Goal: Task Accomplishment & Management: Manage account settings

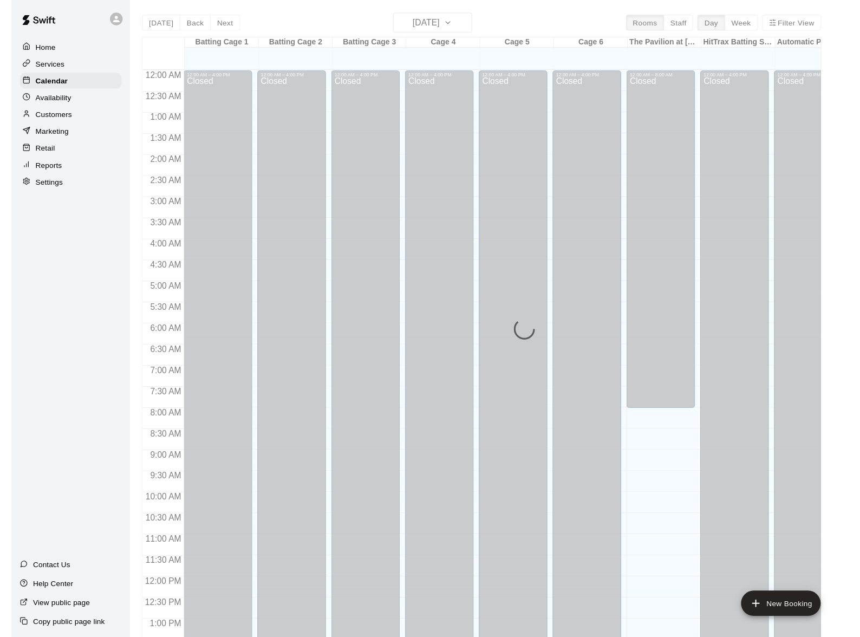
scroll to position [413, 0]
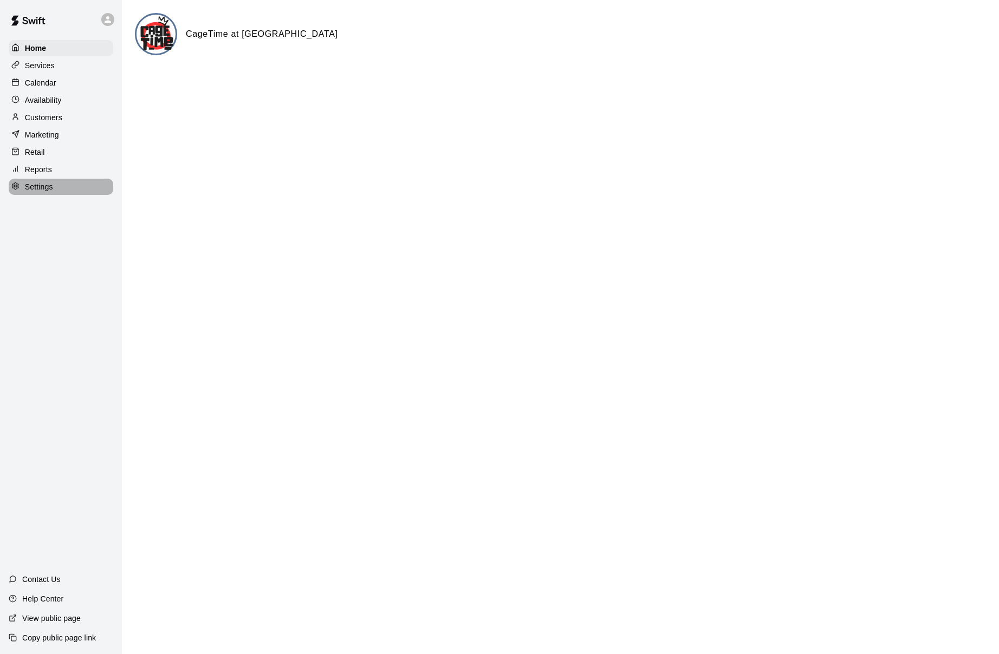
click at [51, 188] on p "Settings" at bounding box center [39, 186] width 28 height 11
select select "**"
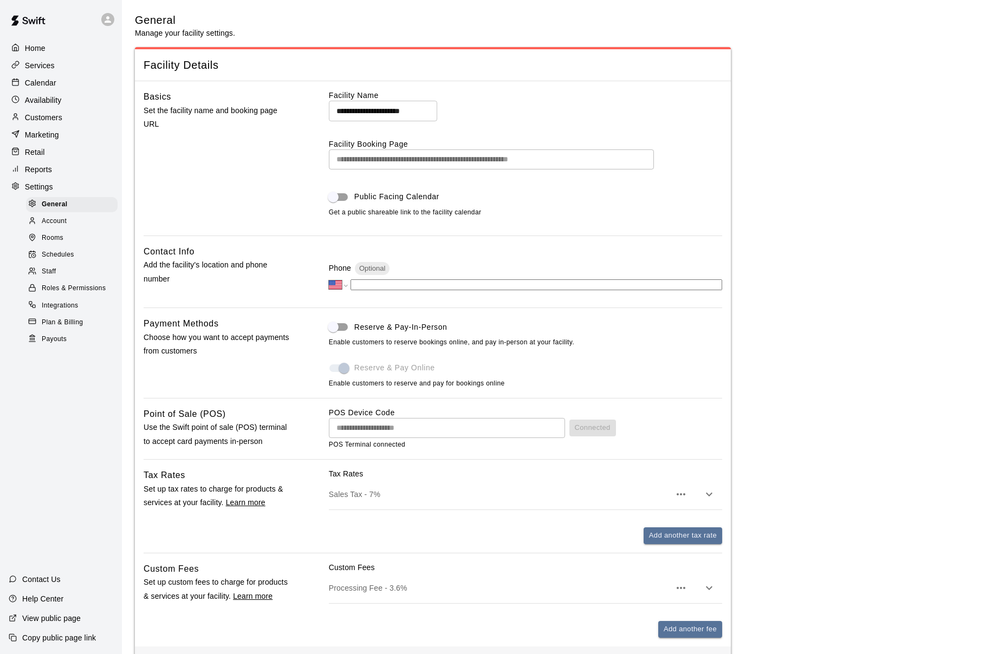
scroll to position [2342, 0]
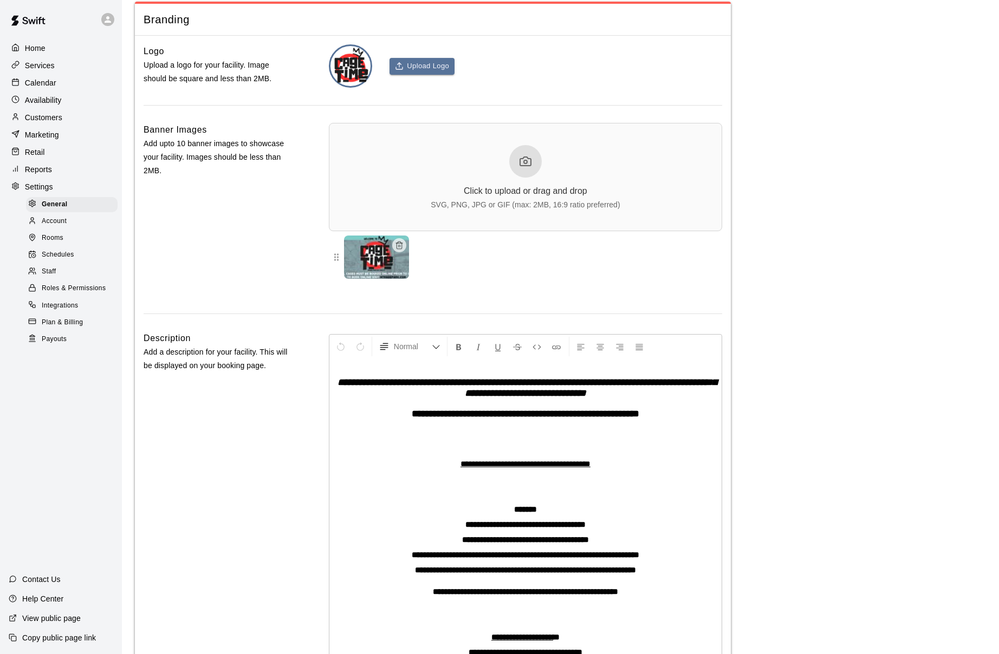
click at [63, 256] on span "Schedules" at bounding box center [58, 255] width 32 height 11
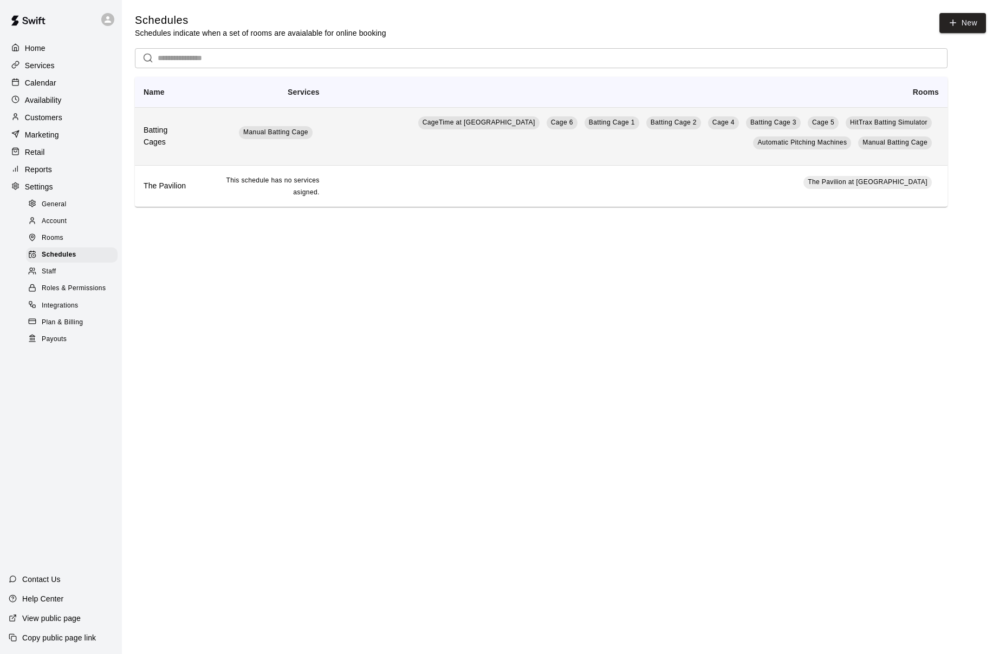
click at [612, 148] on td "CageTime at MTrade Park Cage 6 Batting Cage 1 Batting Cage 2 Cage 4 Batting Cag…" at bounding box center [637, 136] width 619 height 58
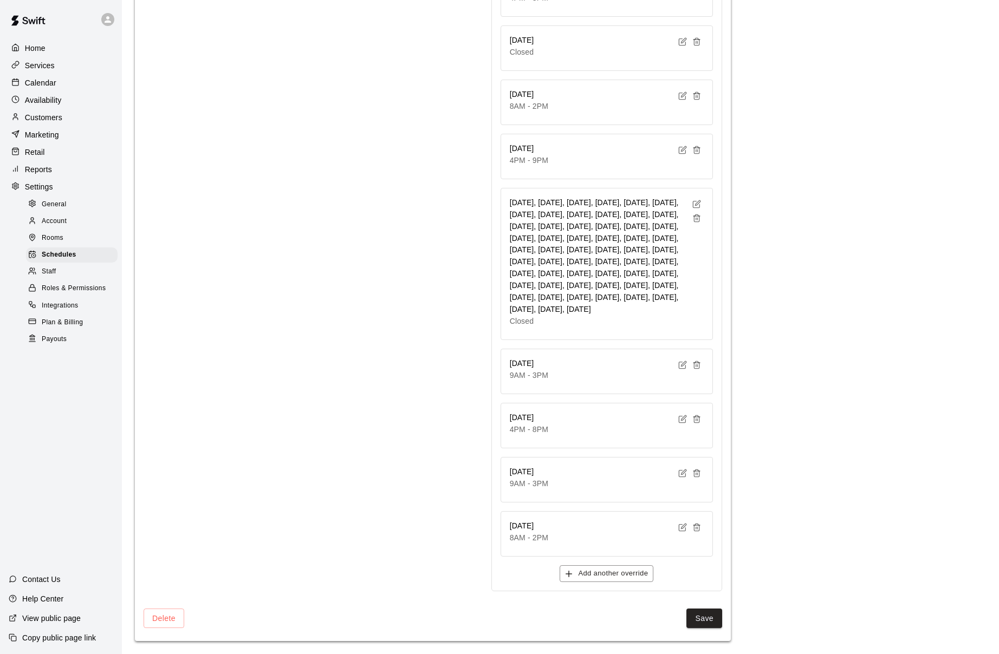
scroll to position [3099, 0]
click at [701, 197] on button "button" at bounding box center [696, 204] width 14 height 14
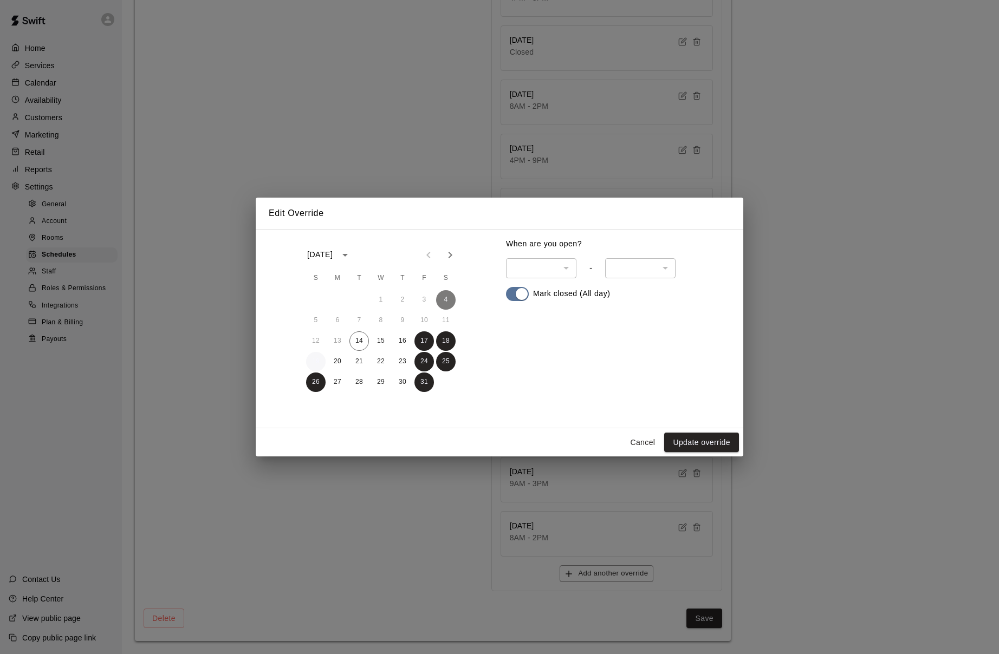
click at [319, 355] on button "19" at bounding box center [315, 361] width 19 height 19
click at [693, 438] on button "Update override" at bounding box center [701, 443] width 75 height 20
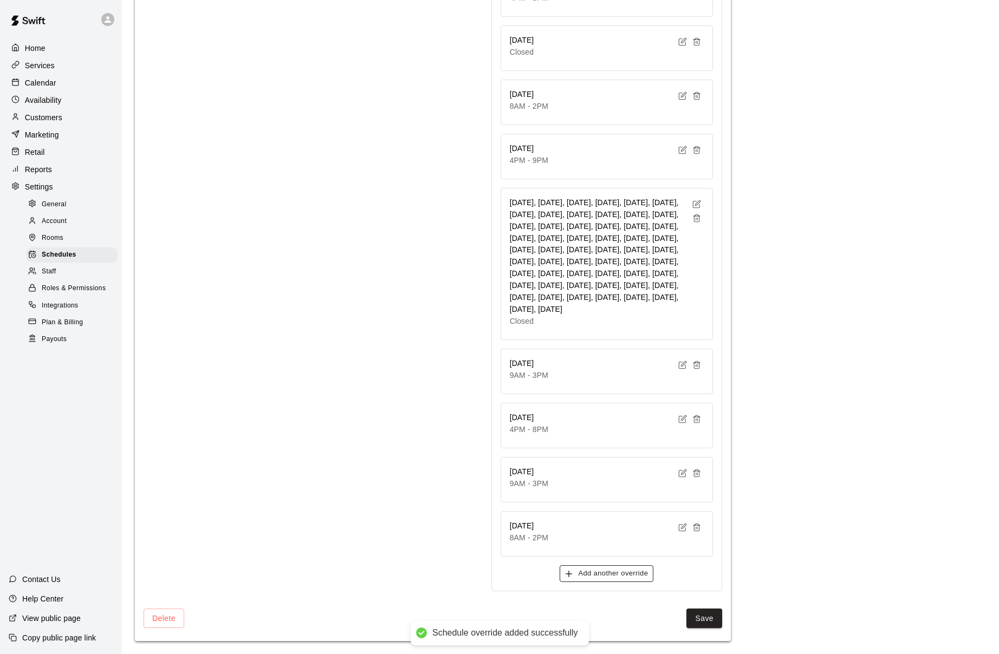
click at [585, 569] on button "Add another override" at bounding box center [606, 573] width 94 height 17
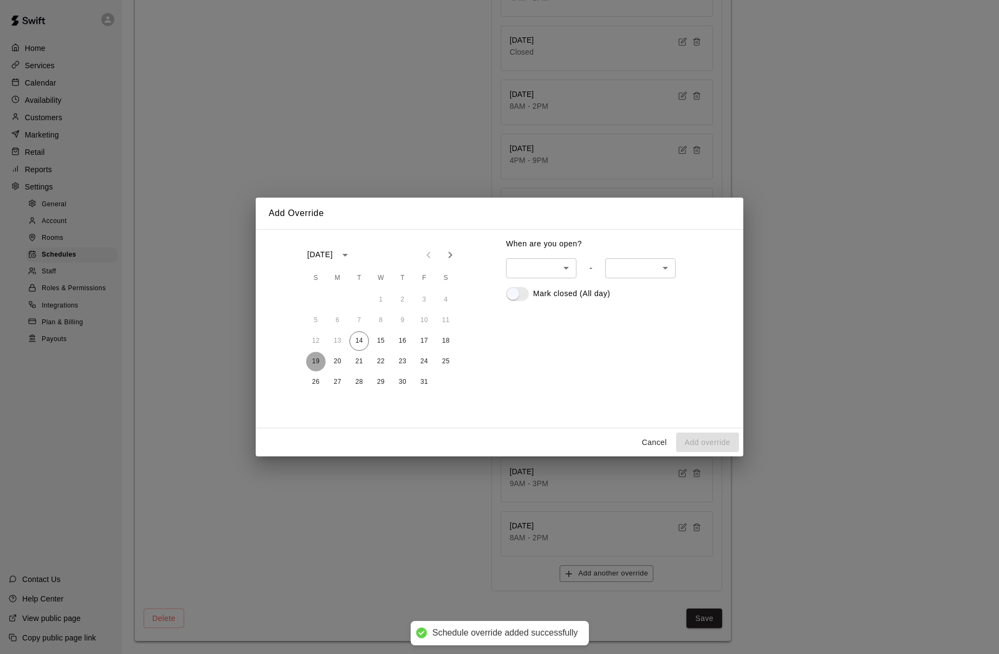
drag, startPoint x: 320, startPoint y: 360, endPoint x: 467, endPoint y: 299, distance: 159.3
click at [320, 360] on button "19" at bounding box center [315, 361] width 19 height 19
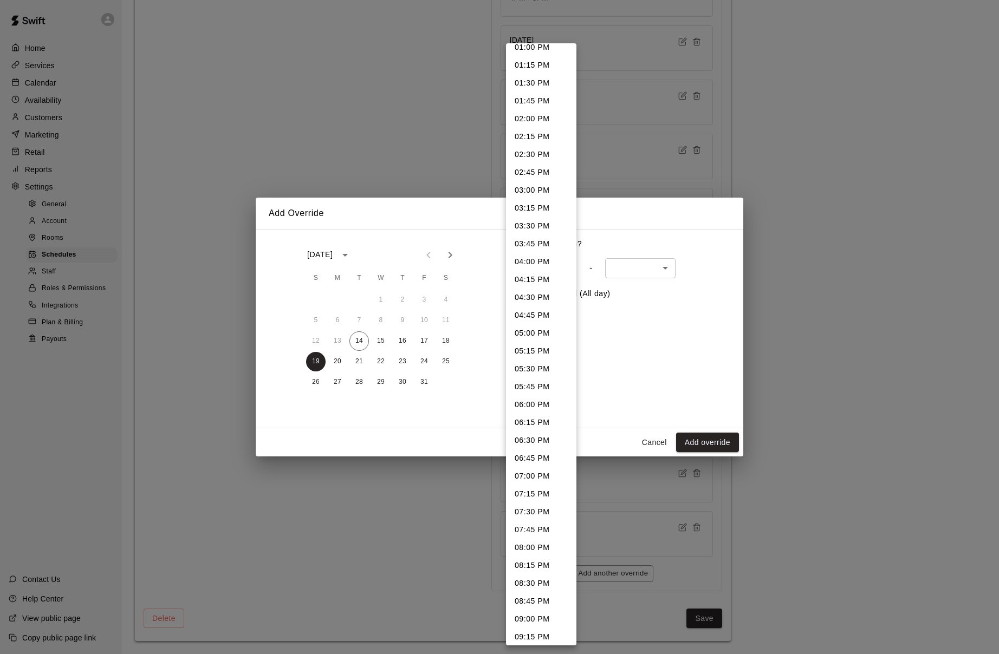
scroll to position [924, 0]
click at [536, 77] on li "01:15 PM" at bounding box center [541, 80] width 70 height 18
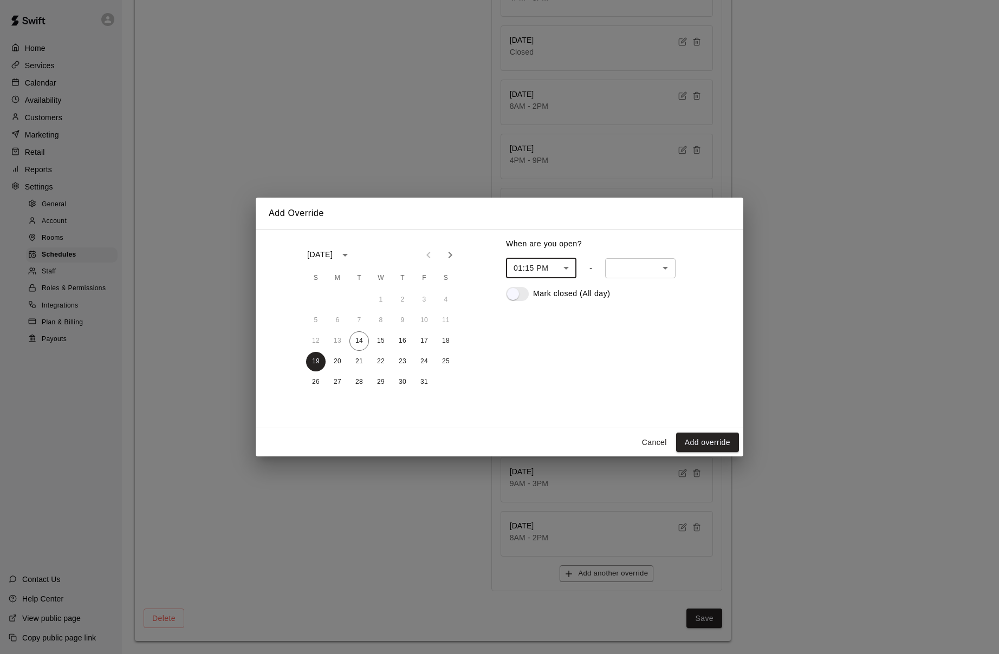
type input "***"
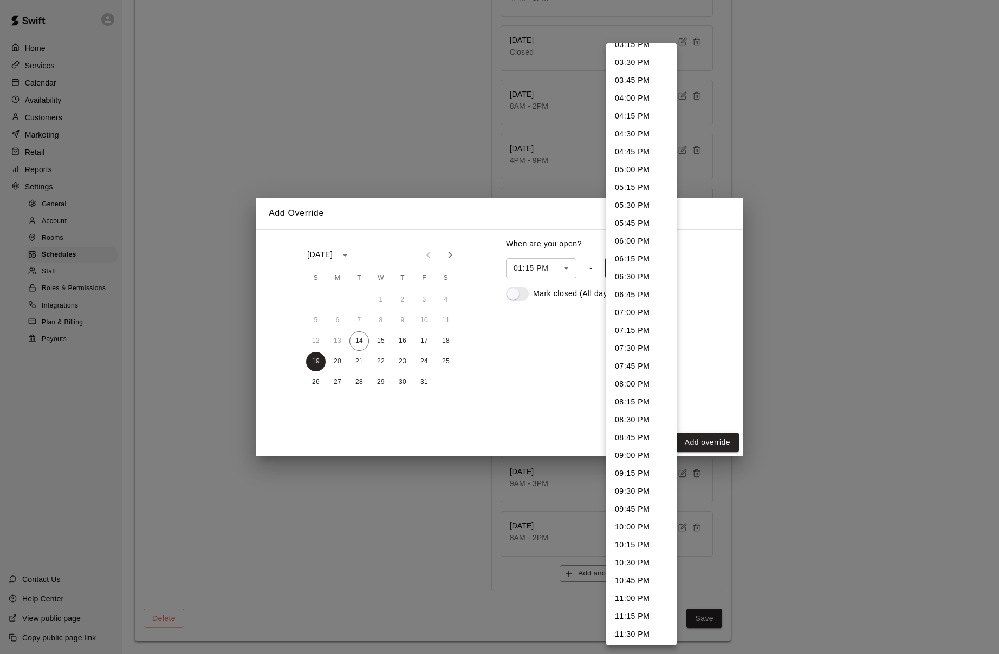
scroll to position [141, 0]
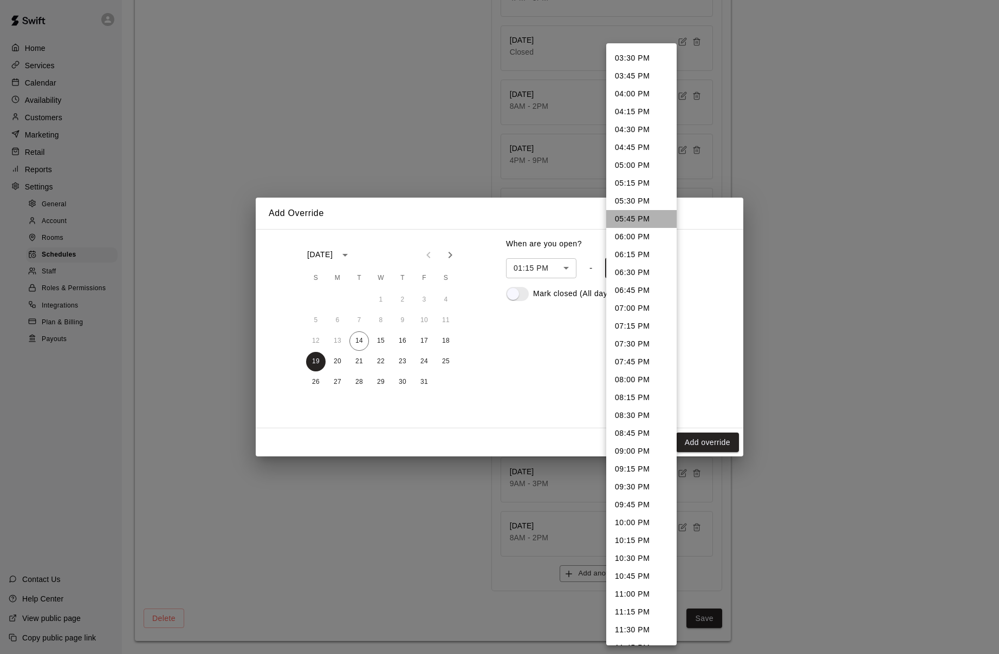
click at [643, 218] on li "05:45 PM" at bounding box center [641, 219] width 70 height 18
type input "****"
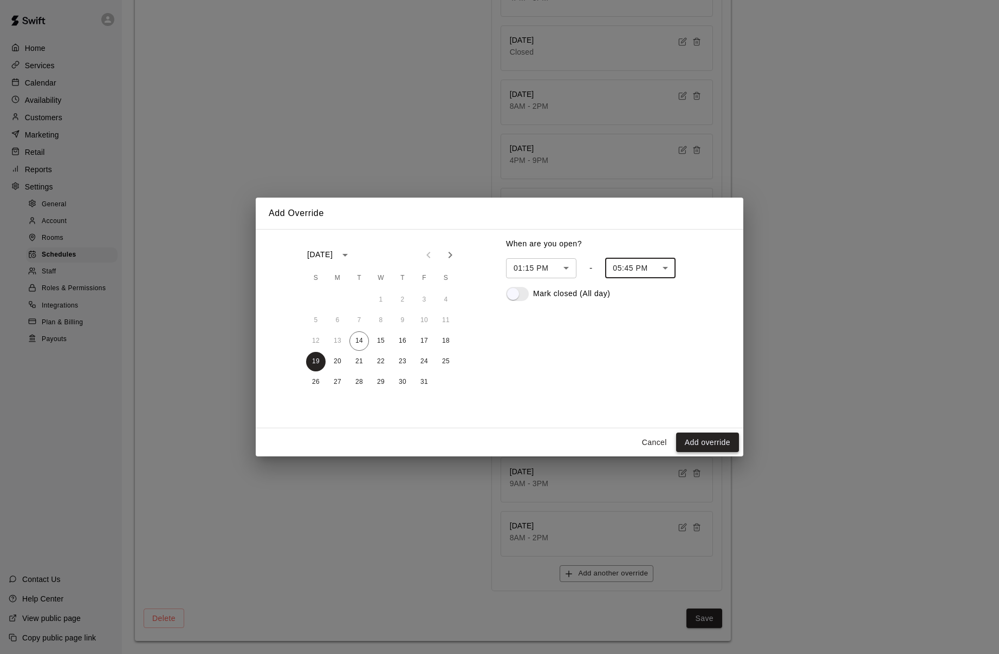
click at [708, 438] on button "Add override" at bounding box center [707, 443] width 63 height 20
type input "******"
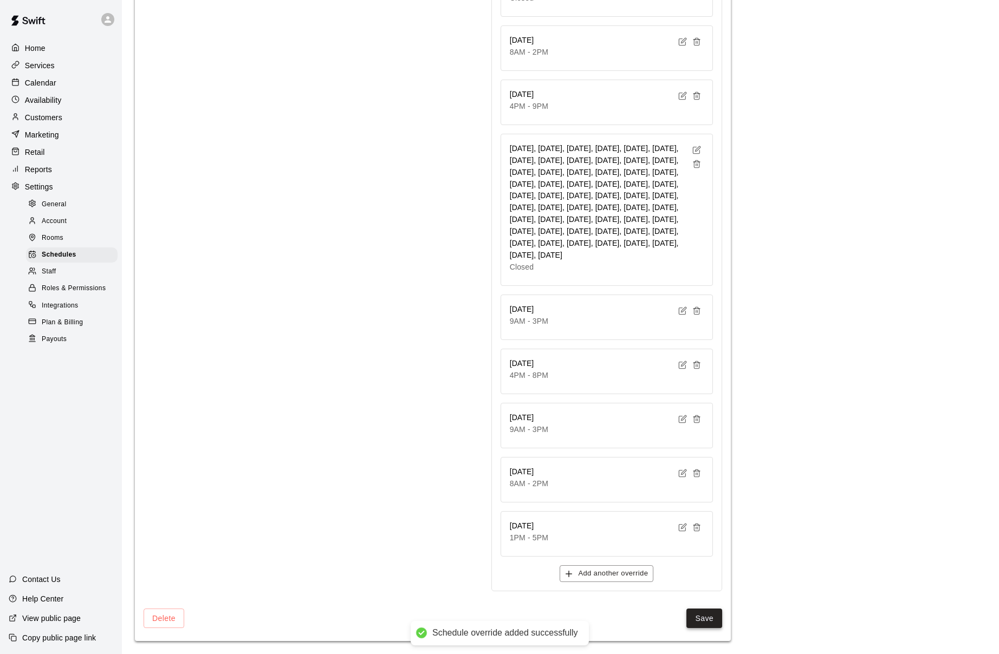
scroll to position [3153, 0]
click at [705, 616] on button "Save" at bounding box center [704, 619] width 36 height 20
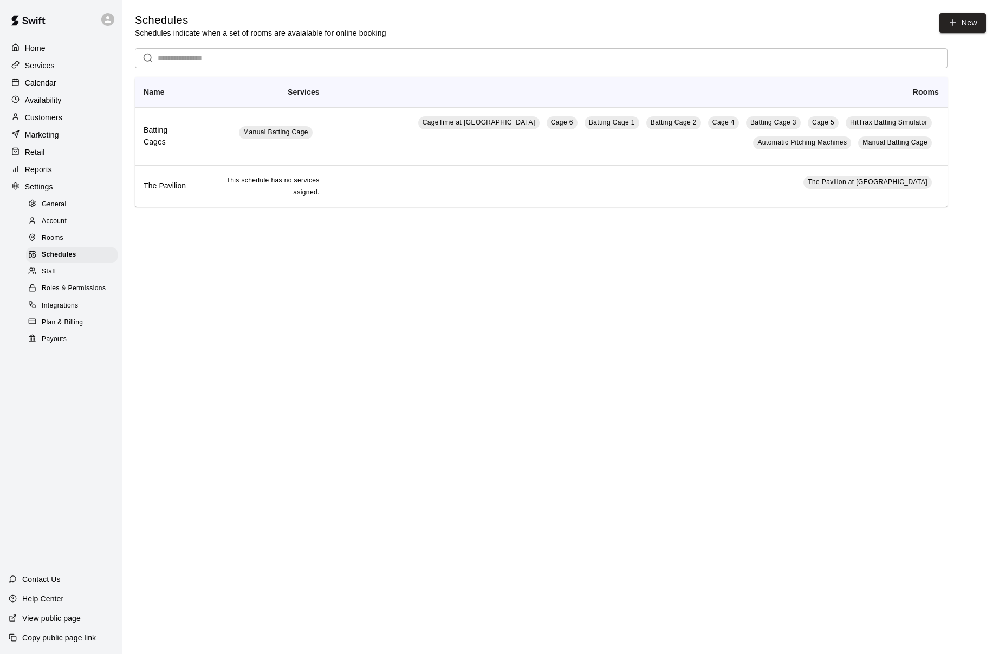
click at [40, 82] on p "Calendar" at bounding box center [40, 82] width 31 height 11
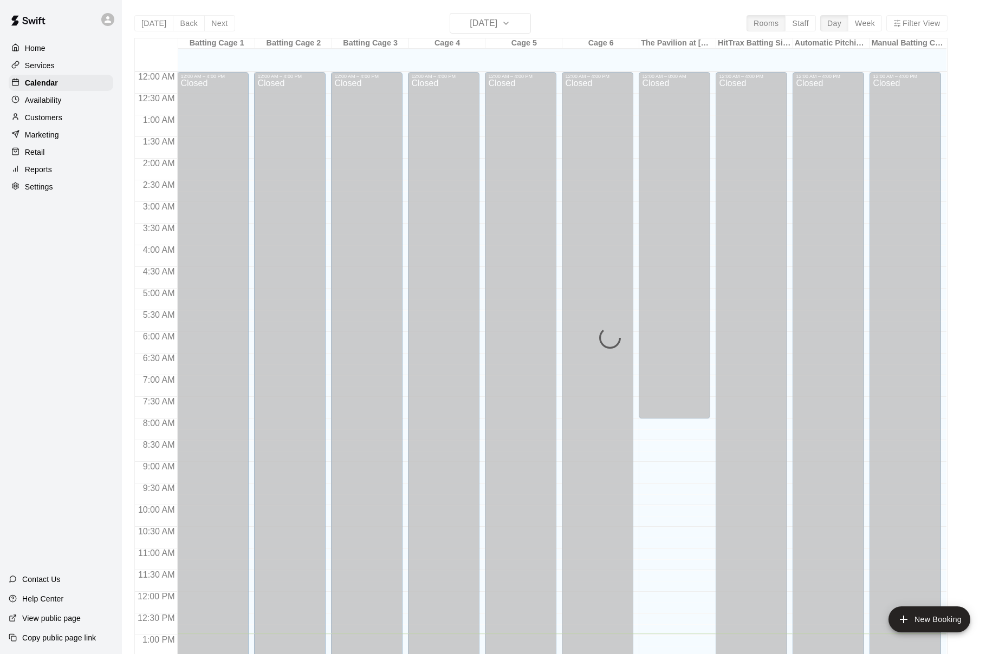
scroll to position [413, 0]
